Goal: Check status

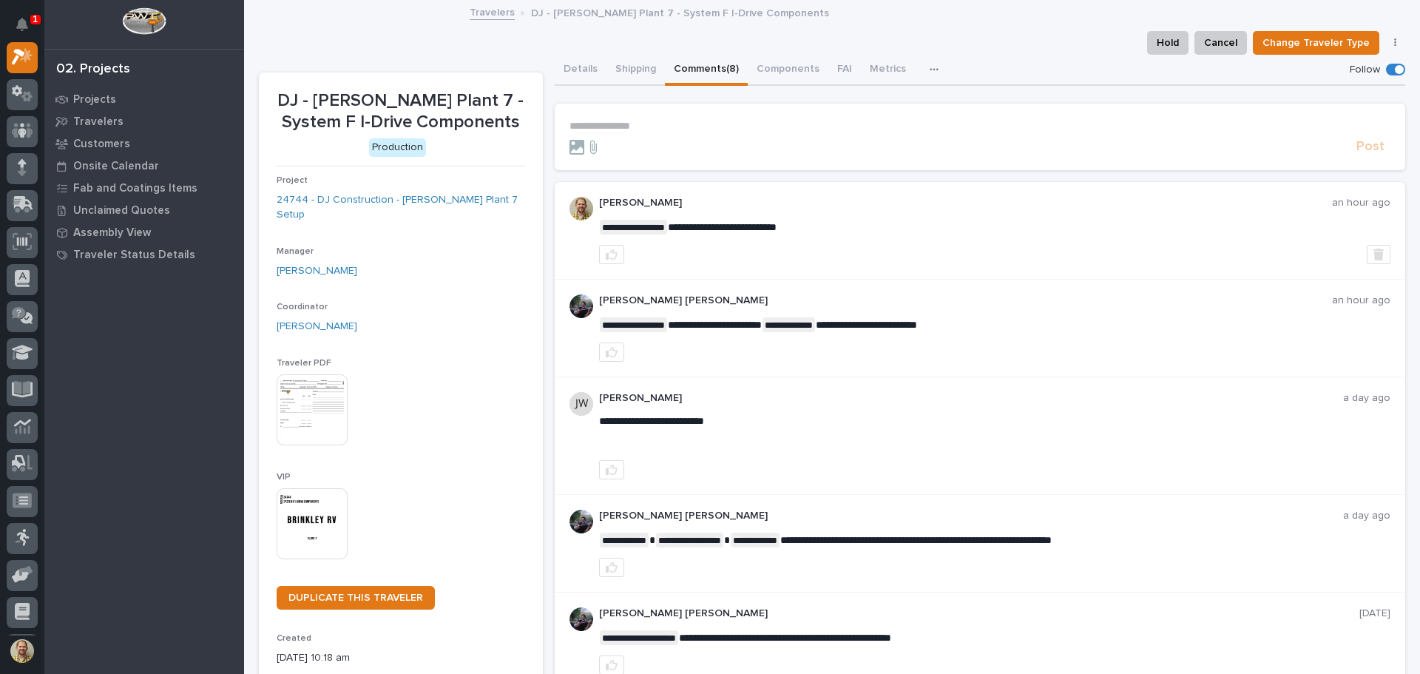
click at [848, 136] on form "**********" at bounding box center [980, 137] width 822 height 35
click at [713, 138] on div "Post" at bounding box center [980, 146] width 822 height 17
click at [646, 126] on p "**********" at bounding box center [980, 126] width 822 height 13
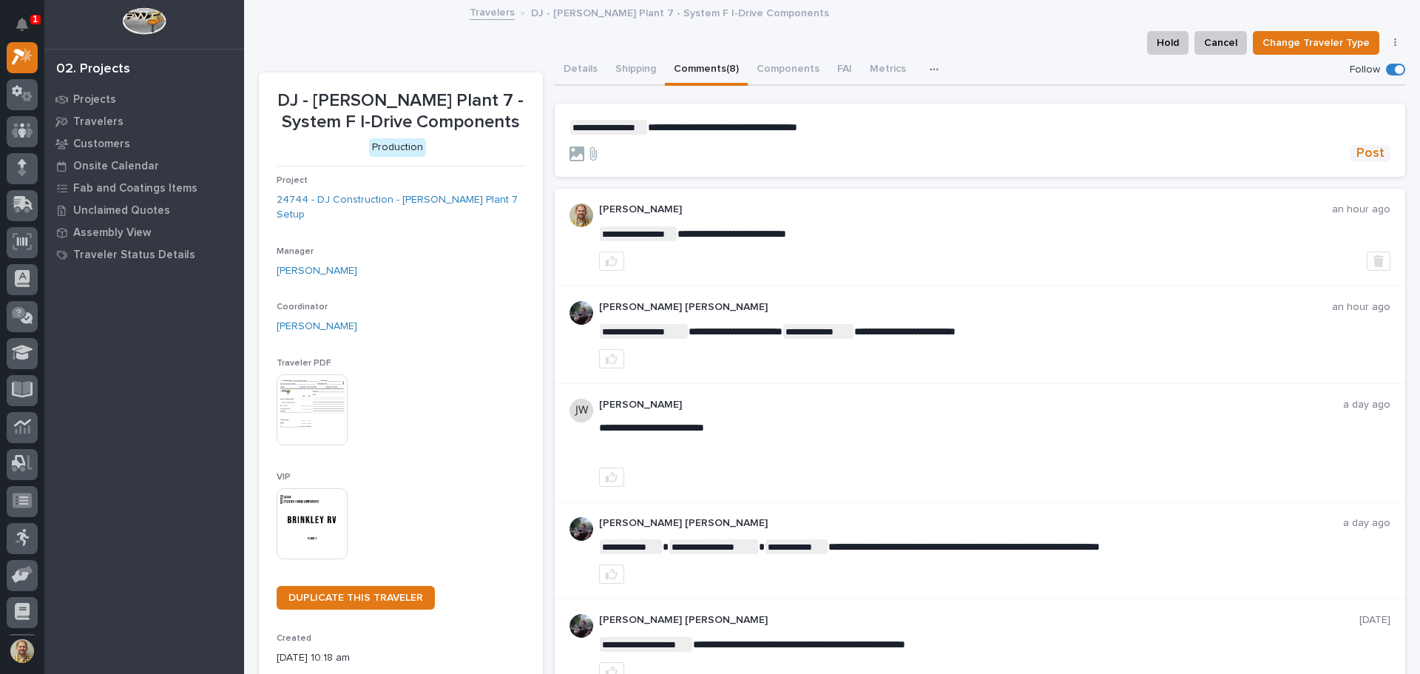
click at [1358, 147] on span "Post" at bounding box center [1370, 153] width 28 height 17
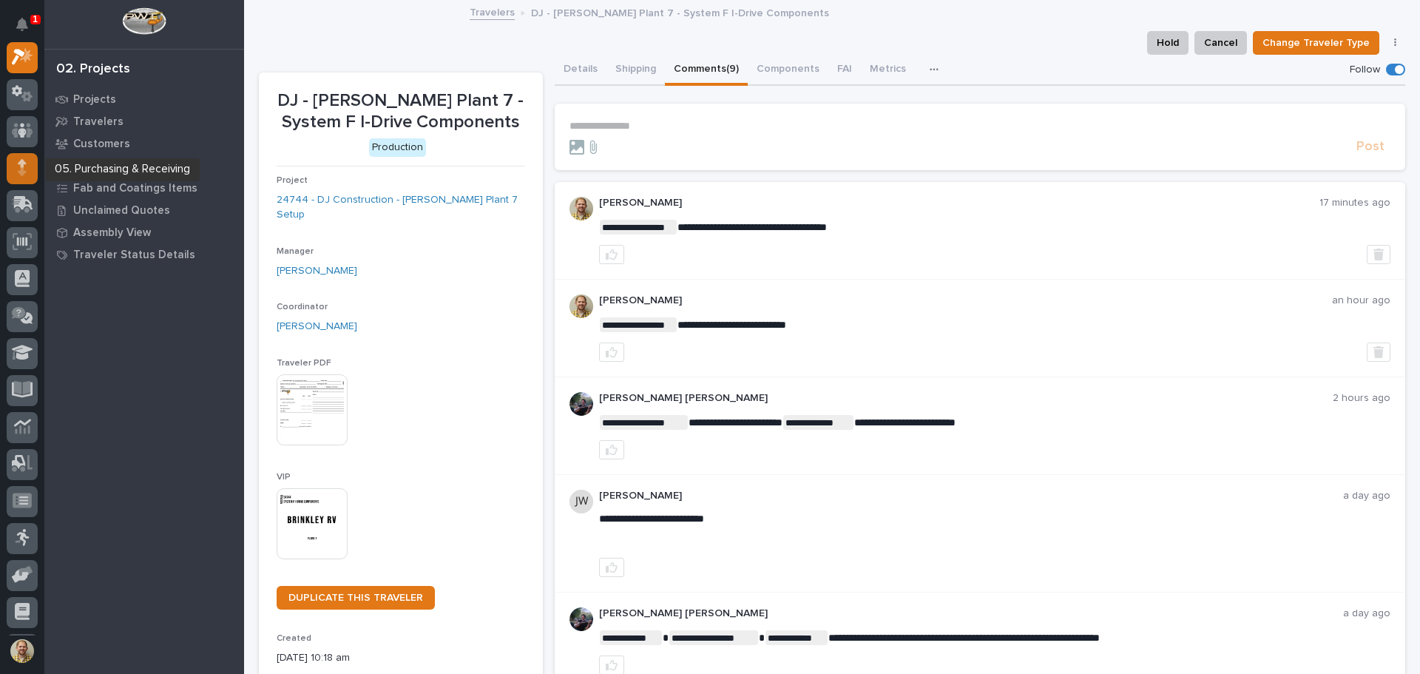
click at [20, 160] on icon at bounding box center [22, 167] width 9 height 17
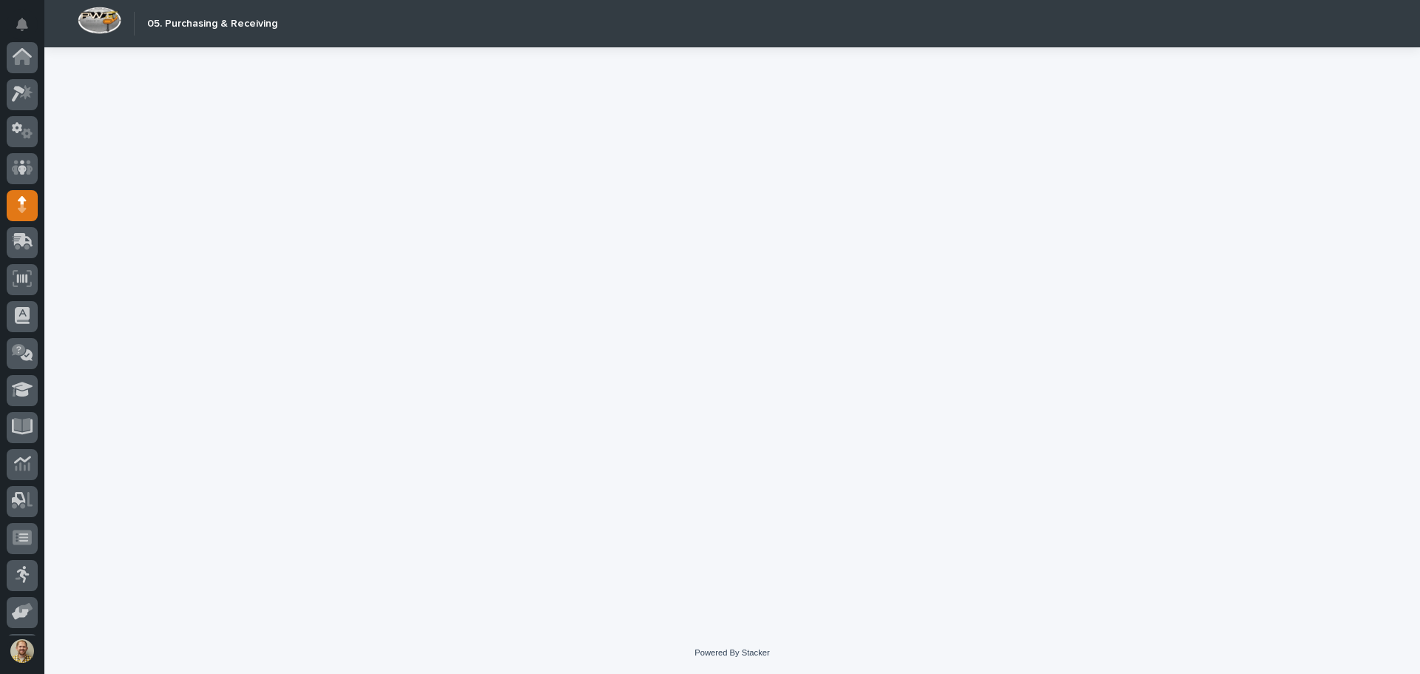
scroll to position [109, 0]
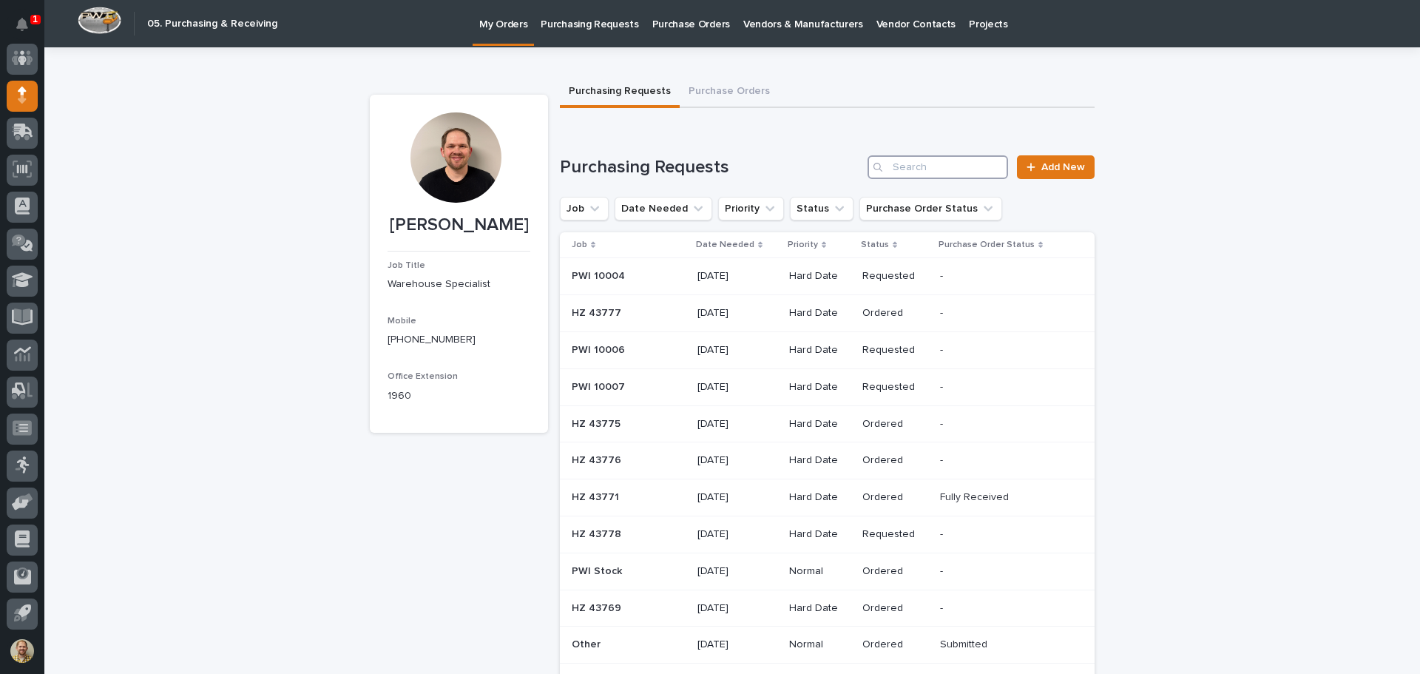
click at [910, 171] on input "Search" at bounding box center [937, 167] width 140 height 24
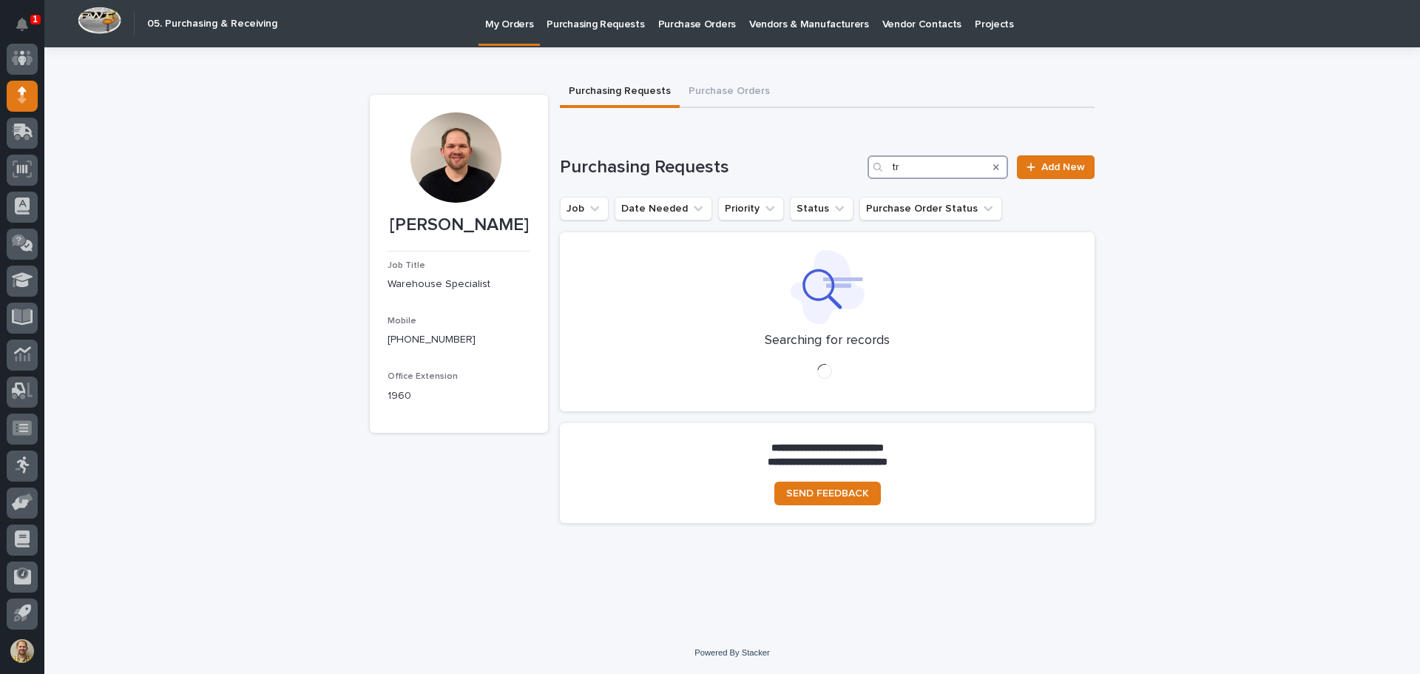
type input "t"
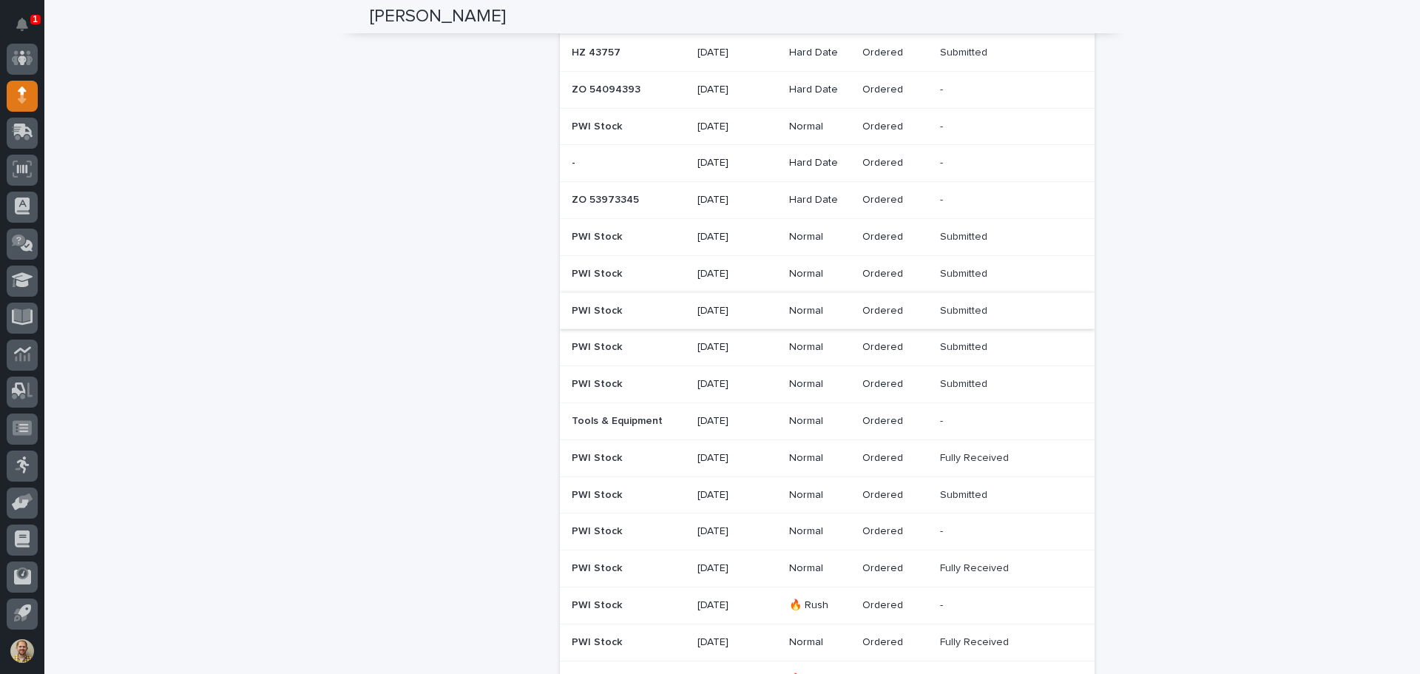
scroll to position [739, 0]
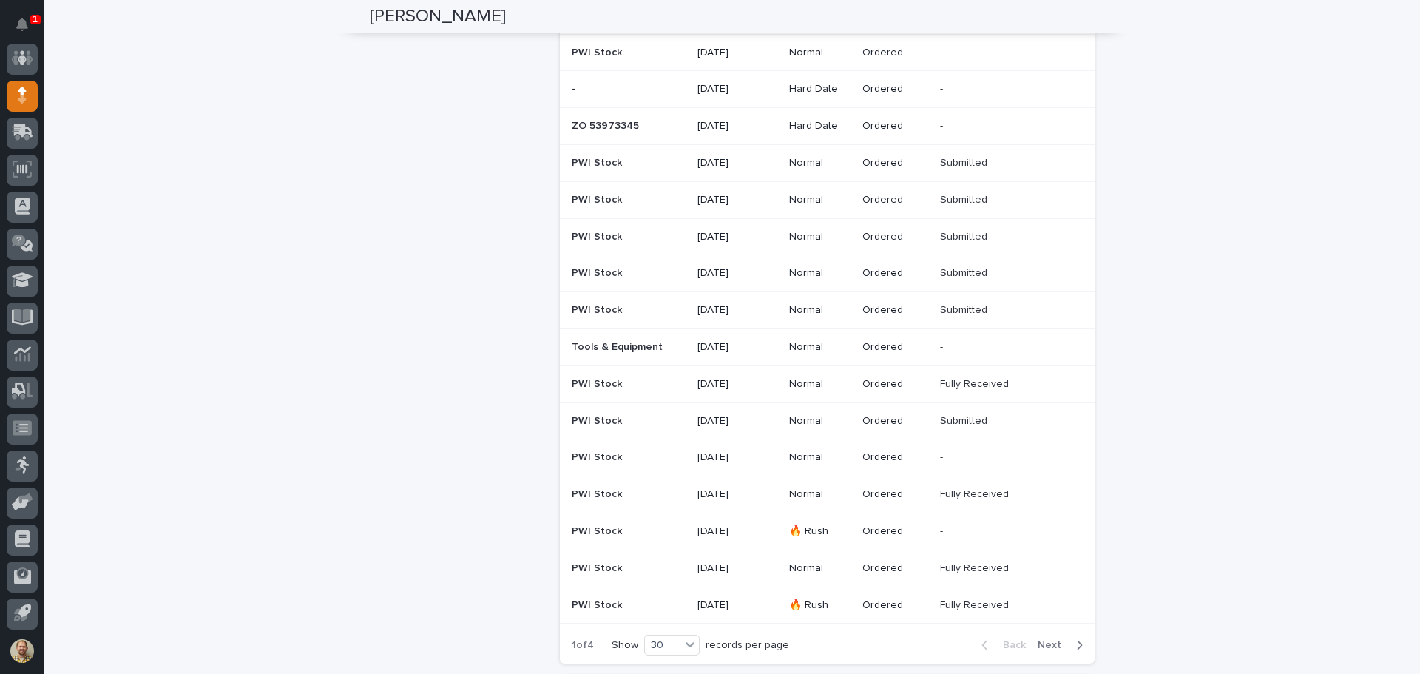
drag, startPoint x: 712, startPoint y: 380, endPoint x: 610, endPoint y: 382, distance: 102.1
drag, startPoint x: 610, startPoint y: 382, endPoint x: 1203, endPoint y: 308, distance: 597.6
click at [1203, 308] on div "Loading... Saving… Loading... Saving… [PERSON_NAME] [PERSON_NAME] Job Title War…" at bounding box center [731, 85] width 1375 height 1554
click at [1003, 391] on div "Fully Received Fully Received" at bounding box center [1005, 384] width 131 height 24
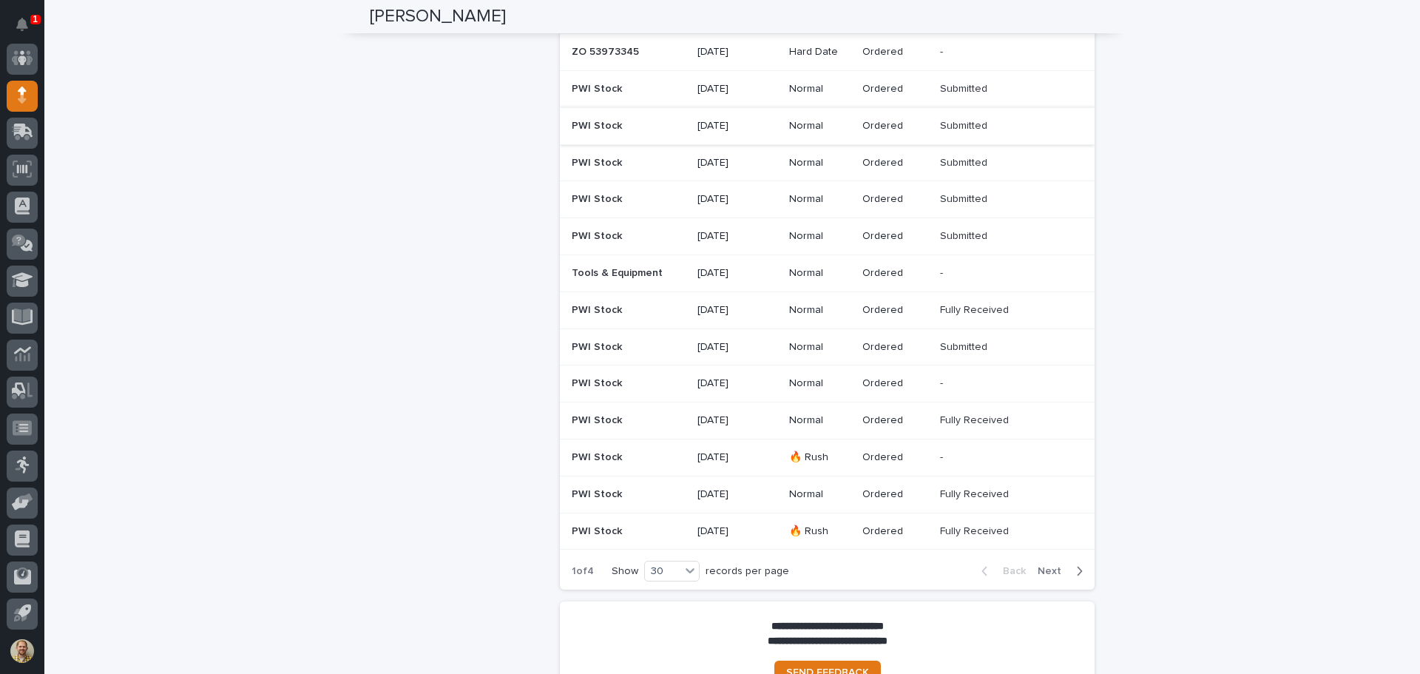
scroll to position [887, 0]
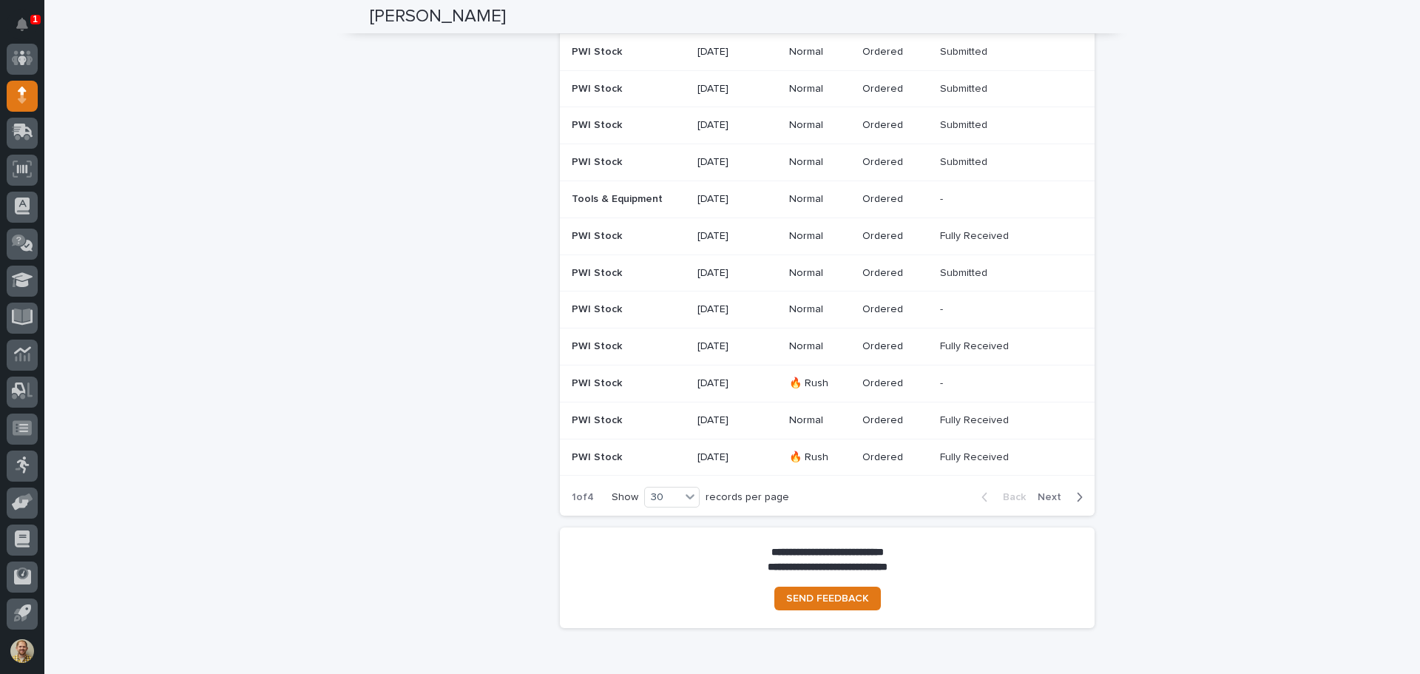
click at [739, 416] on p "[DATE]" at bounding box center [737, 420] width 80 height 13
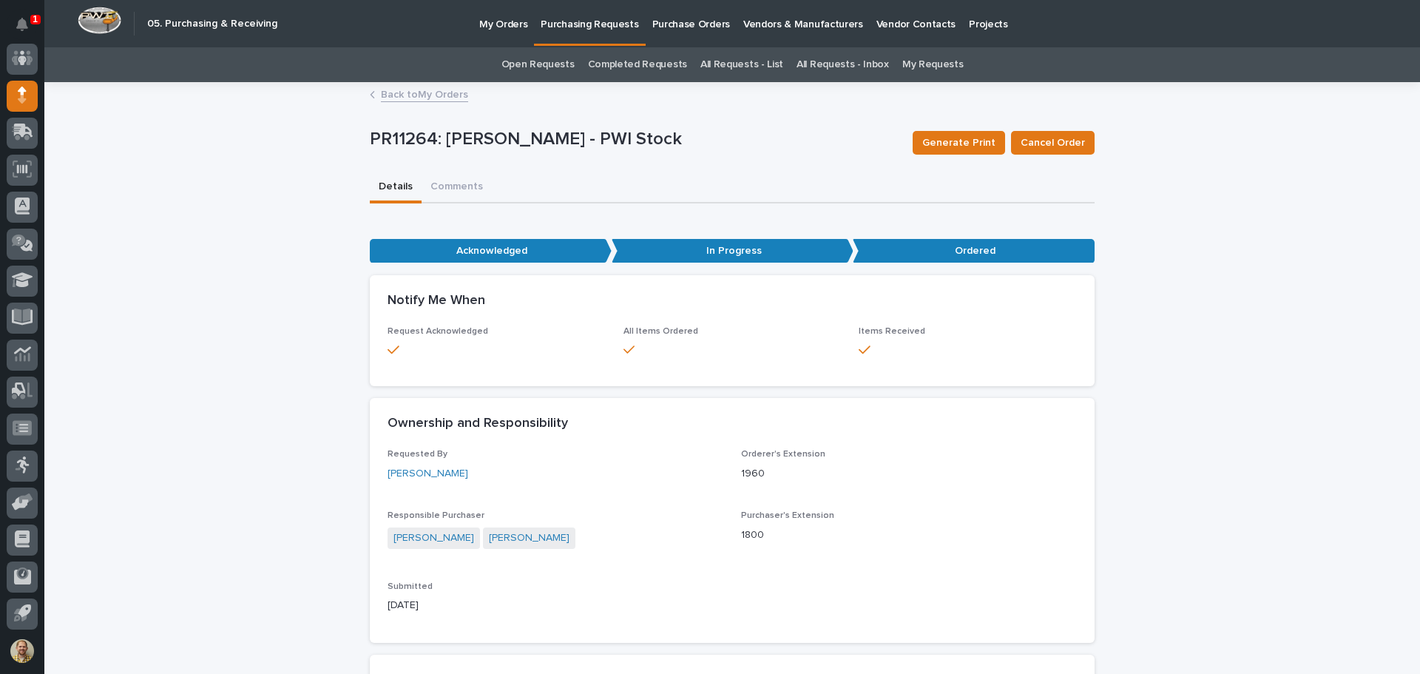
click at [413, 98] on link "Back to My Orders" at bounding box center [424, 93] width 87 height 17
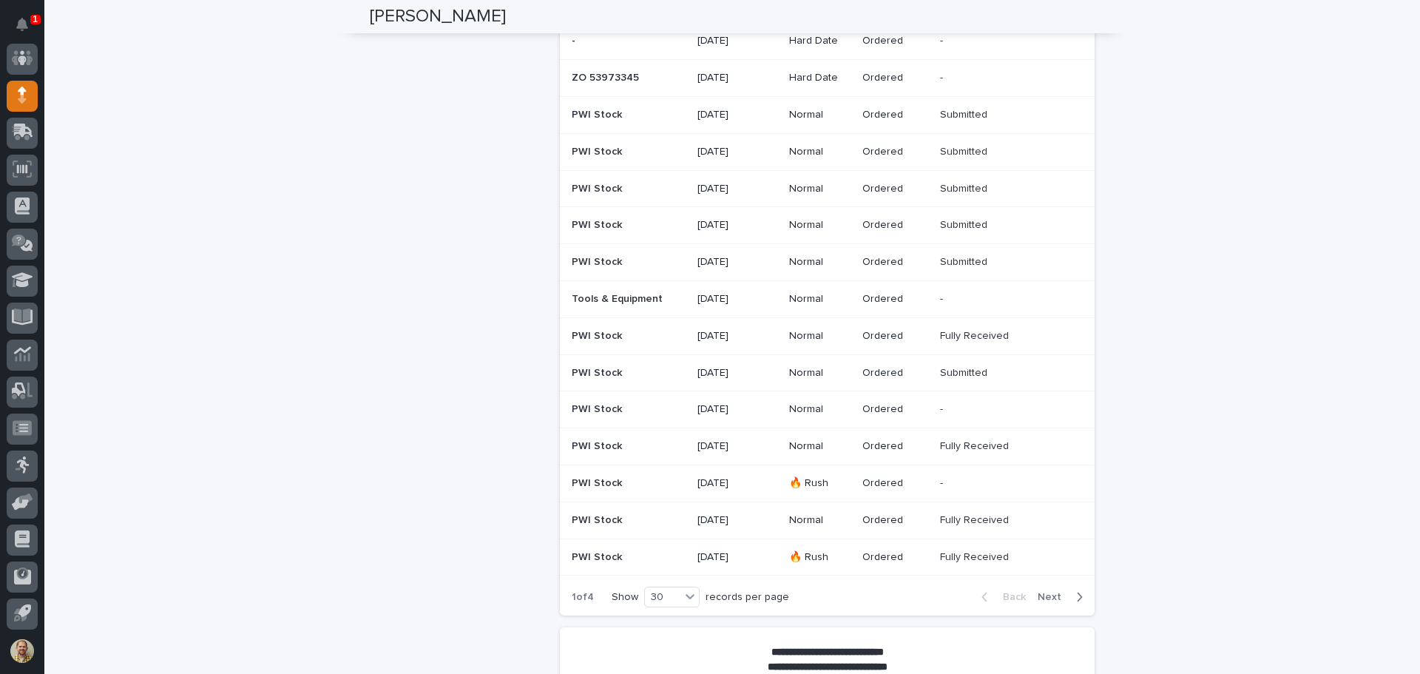
scroll to position [969, 0]
